Goal: Task Accomplishment & Management: Use online tool/utility

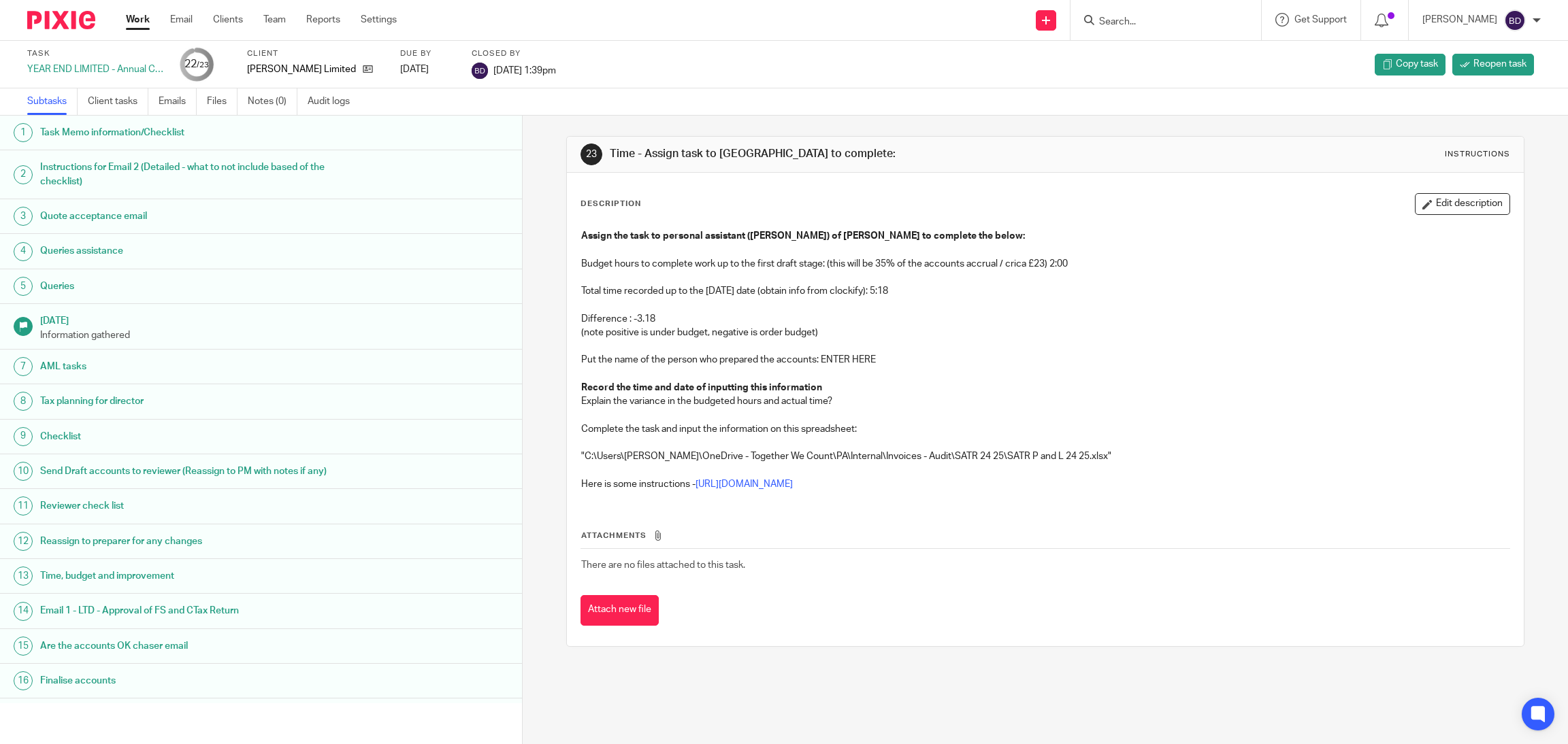
click at [859, 359] on p "Put the name of the person who prepared the accounts: ENTER HERE" at bounding box center [1045, 360] width 928 height 14
click at [1441, 194] on button "Edit description" at bounding box center [1462, 204] width 95 height 22
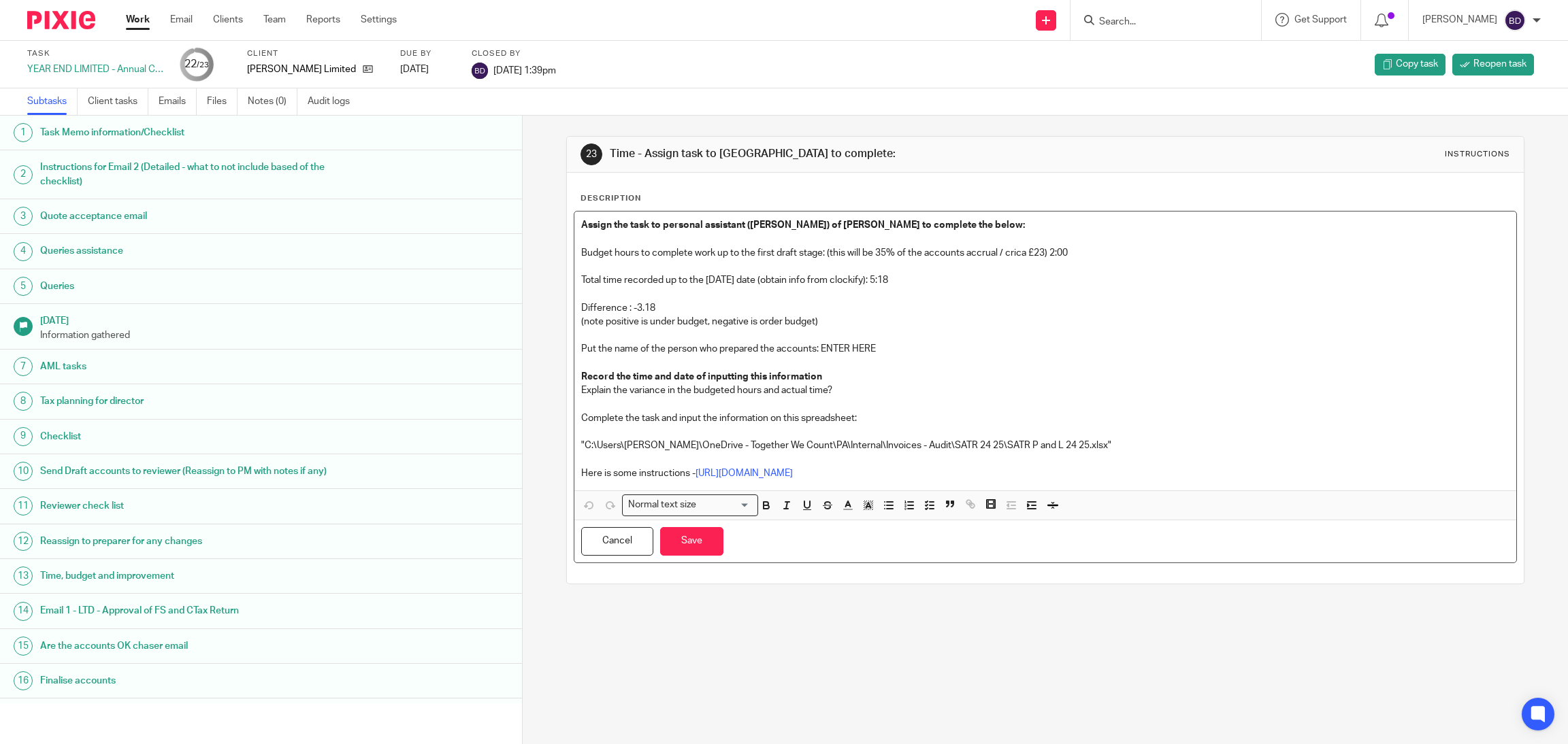
click at [877, 346] on p "Put the name of the person who prepared the accounts: ENTER HERE" at bounding box center [1045, 349] width 928 height 14
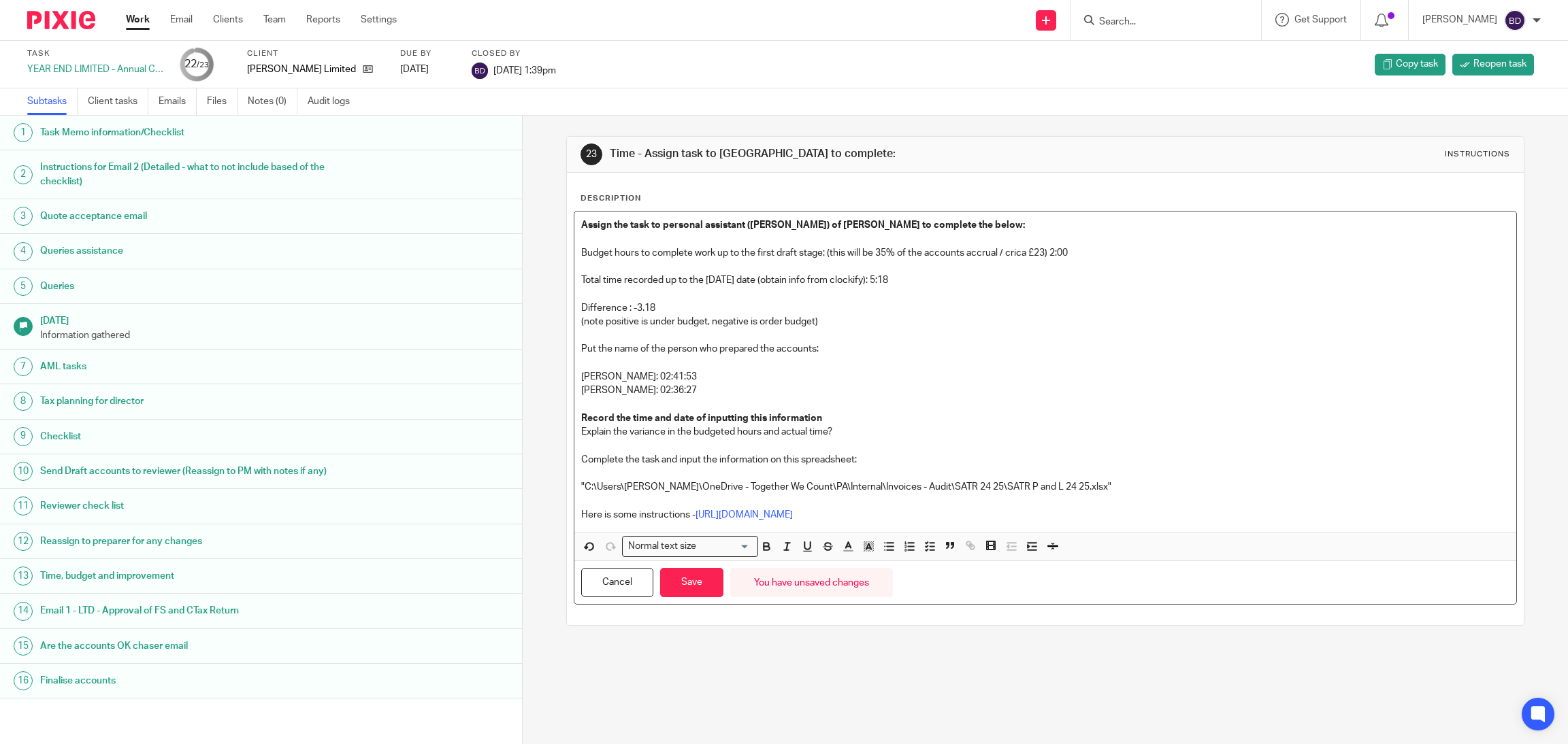
click at [859, 388] on p "[PERSON_NAME]: 02:36:27" at bounding box center [1045, 390] width 928 height 14
click at [689, 596] on button "Save" at bounding box center [692, 583] width 63 height 29
click at [674, 581] on button "Save" at bounding box center [692, 583] width 63 height 29
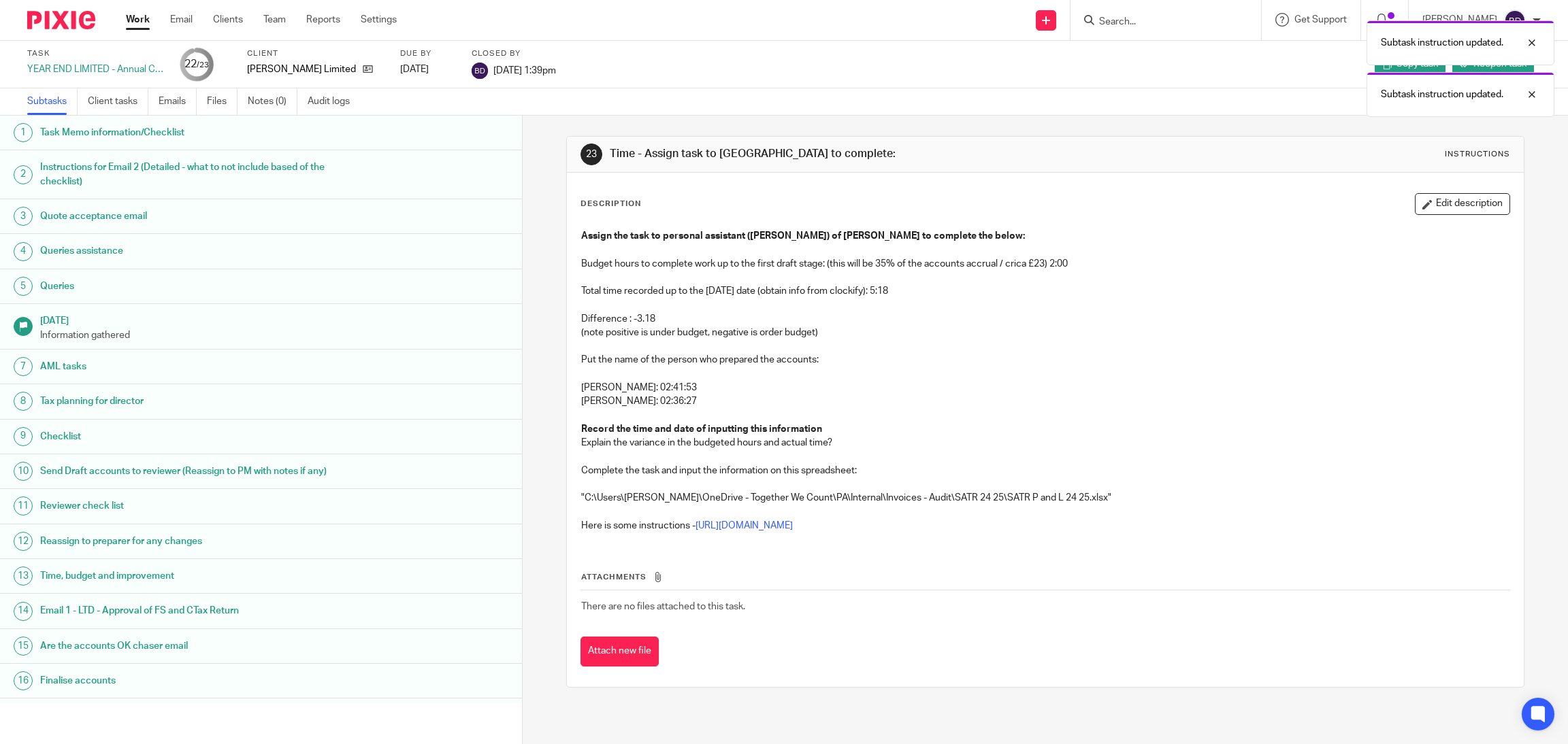
click at [1136, 140] on div "23 Time - Assign task to PA to complete: Instructions" at bounding box center [1045, 154] width 957 height 36
click at [140, 17] on link "Work" at bounding box center [138, 20] width 24 height 14
